Goal: Transaction & Acquisition: Purchase product/service

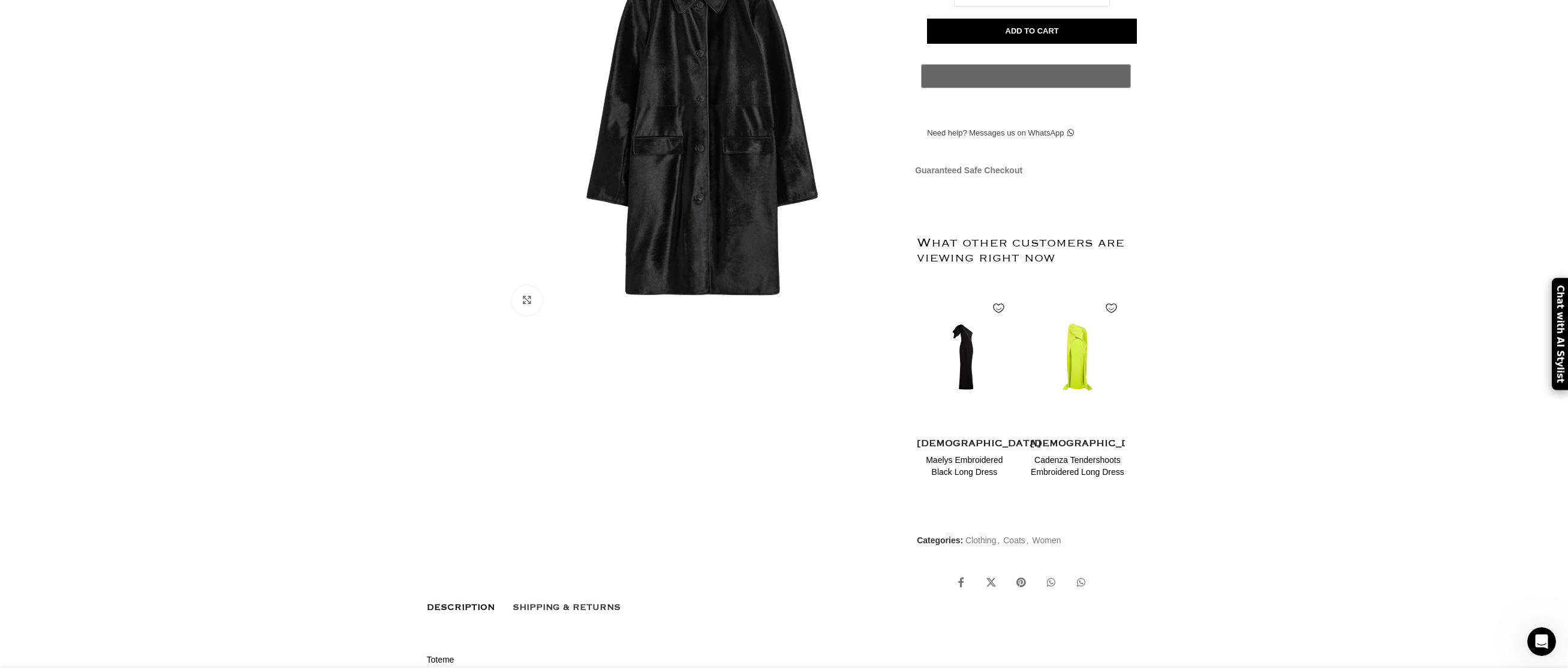
scroll to position [0, 252]
click at [741, 325] on img at bounding box center [701, 125] width 397 height 397
